Goal: Transaction & Acquisition: Purchase product/service

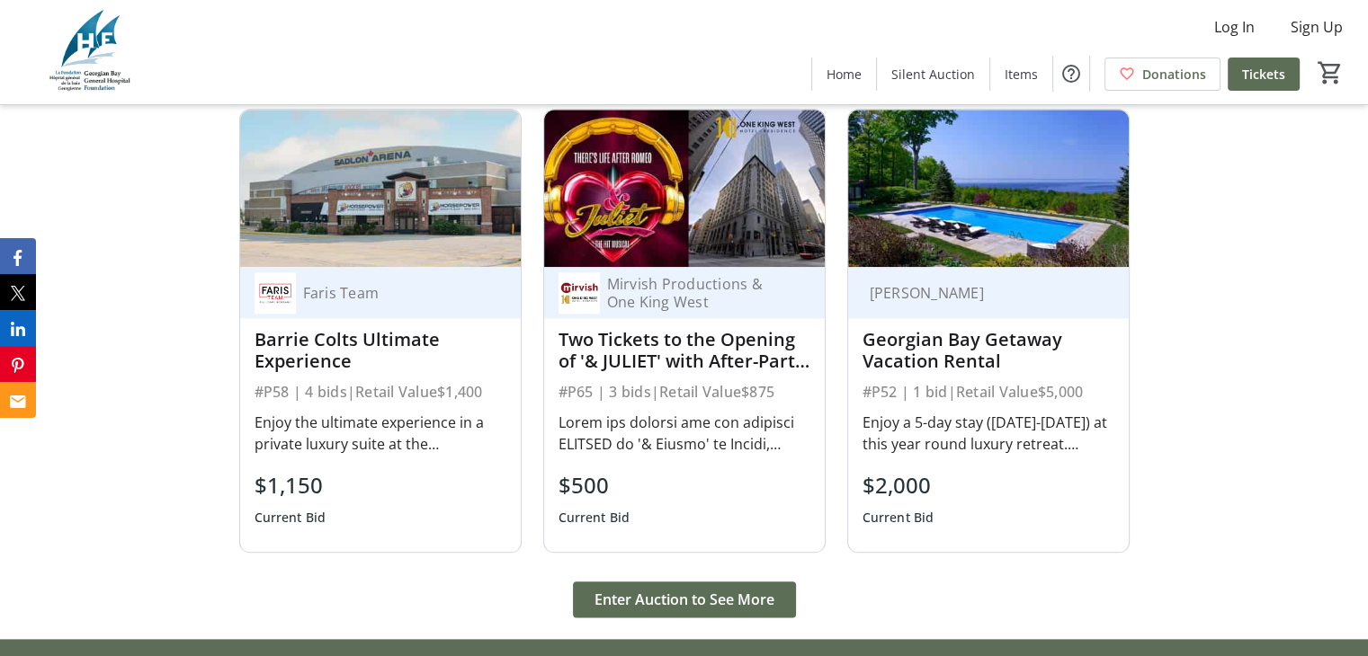
scroll to position [2158, 0]
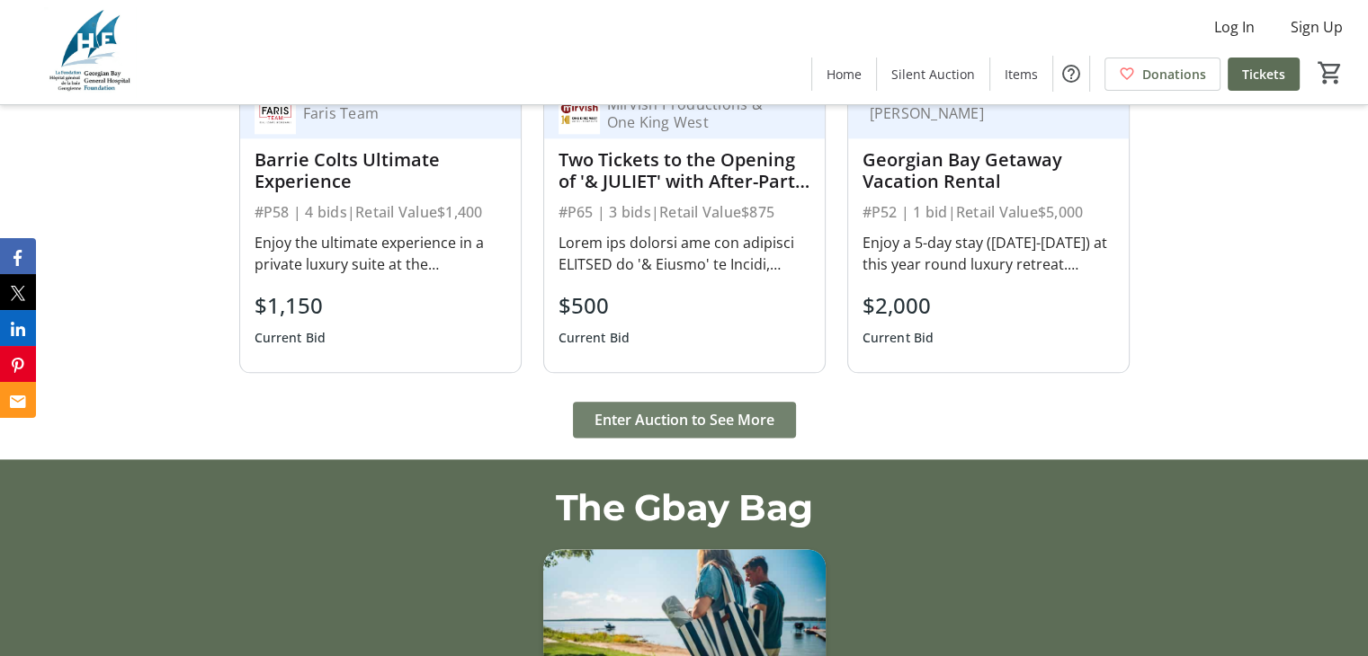
click at [770, 409] on span "Enter Auction to See More" at bounding box center [684, 420] width 180 height 22
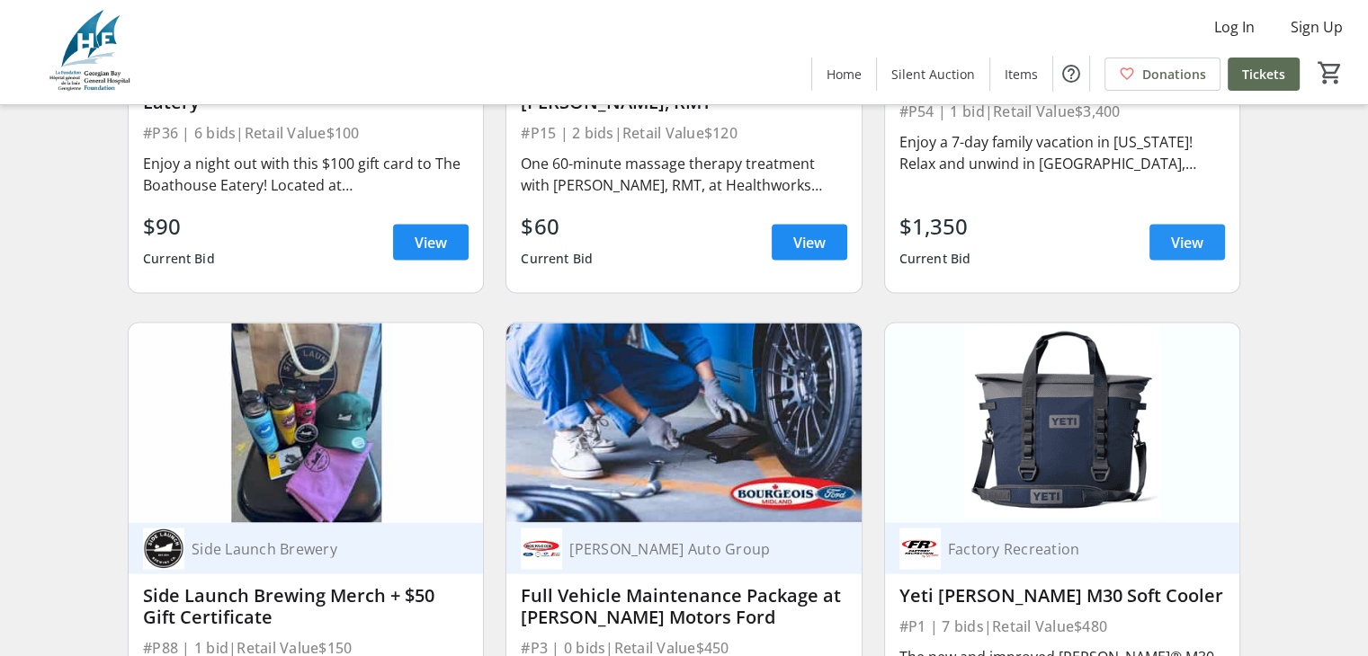
scroll to position [3507, 0]
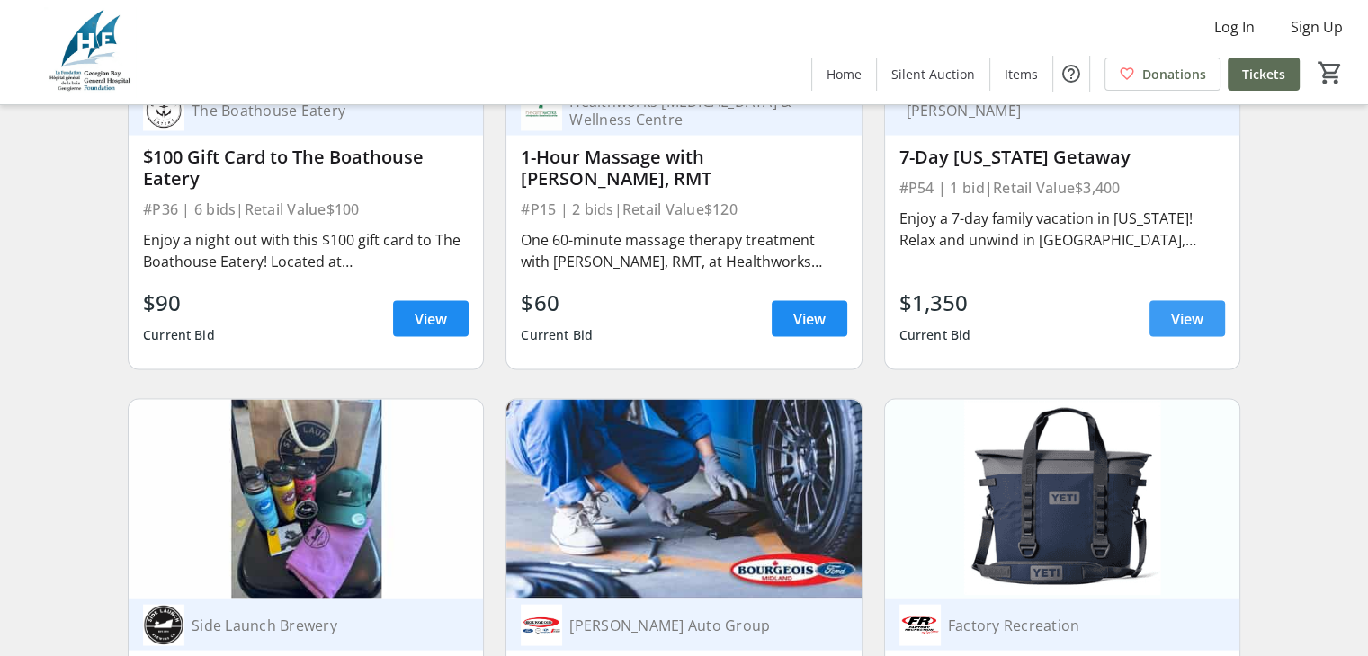
click at [1177, 330] on span "View" at bounding box center [1187, 319] width 32 height 22
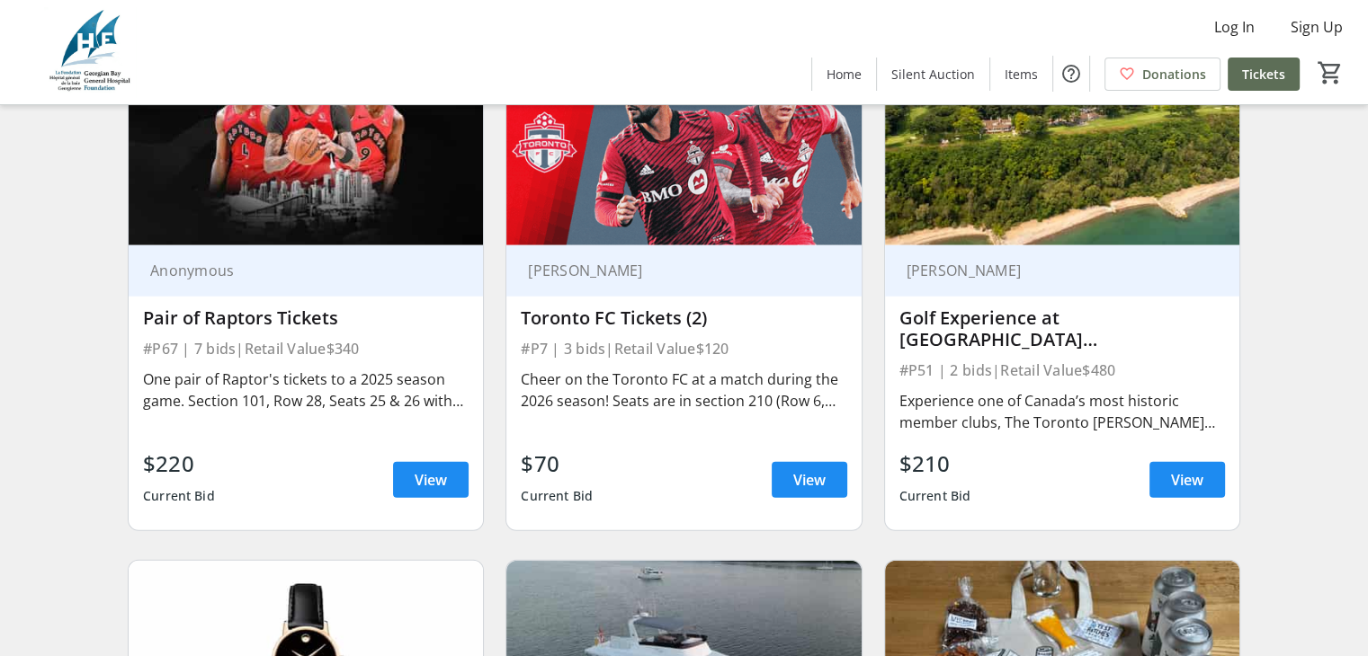
scroll to position [4856, 0]
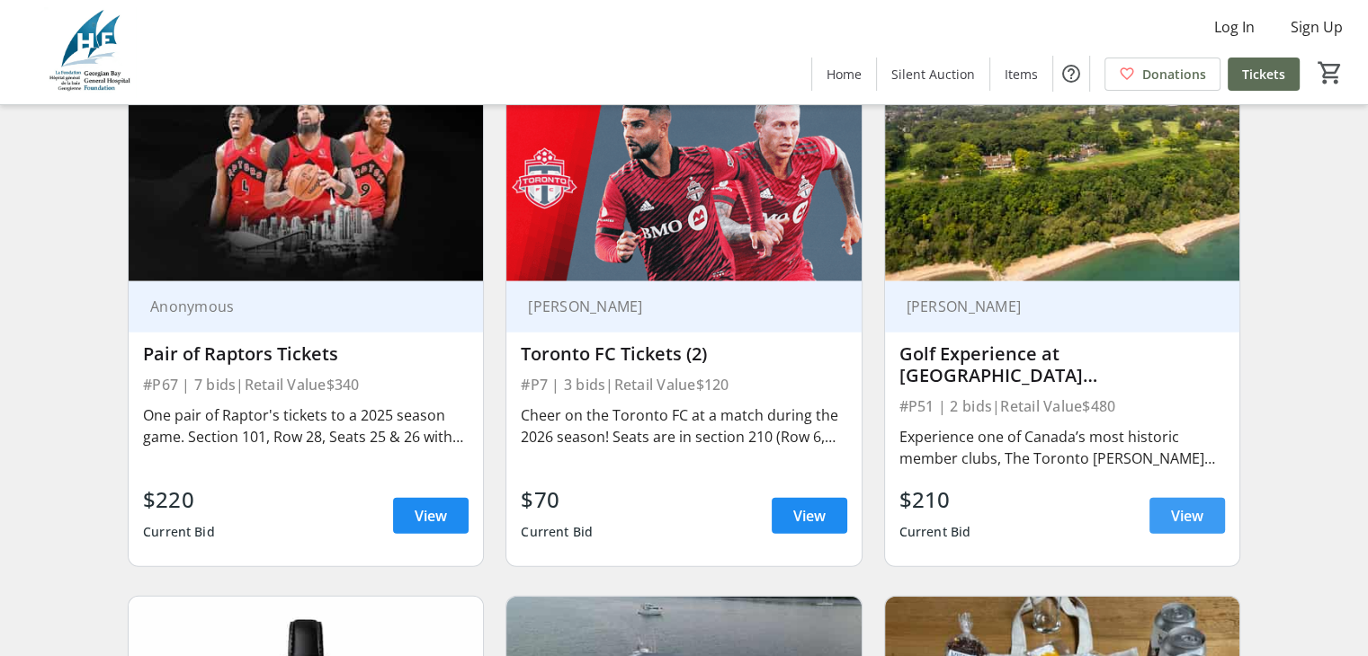
click at [1191, 523] on span "View" at bounding box center [1187, 516] width 32 height 22
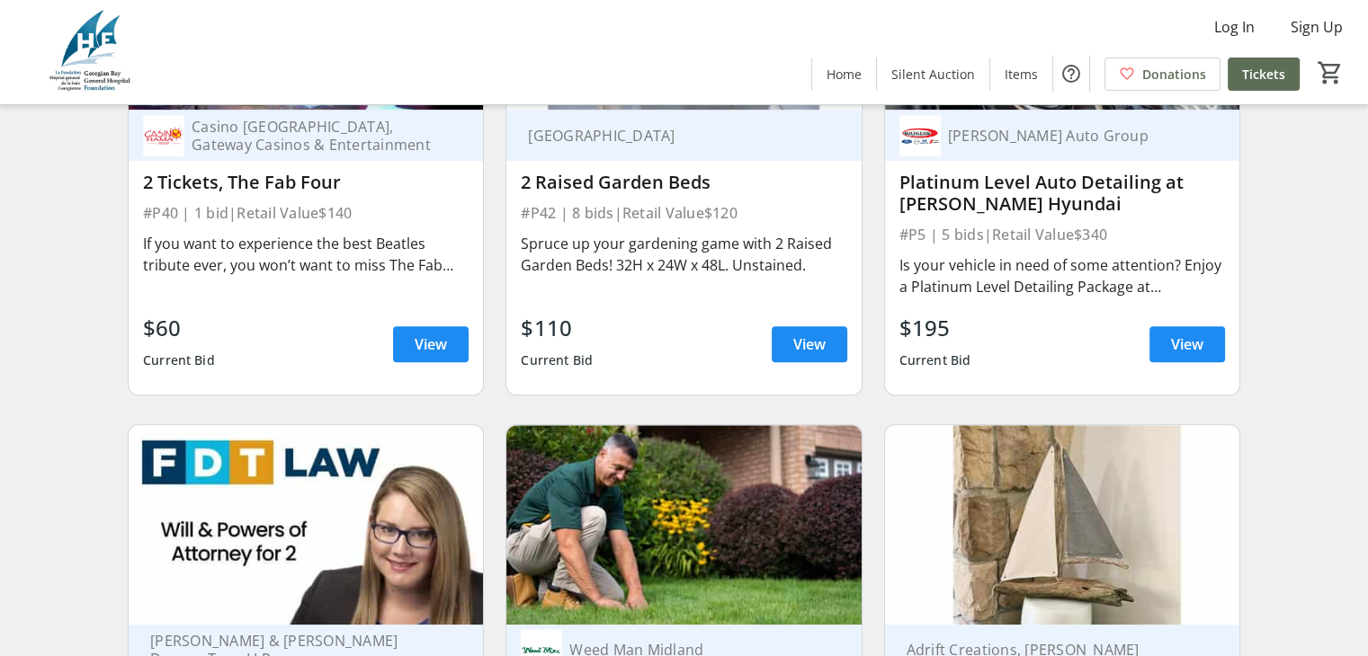
scroll to position [8003, 0]
